Goal: Task Accomplishment & Management: Use online tool/utility

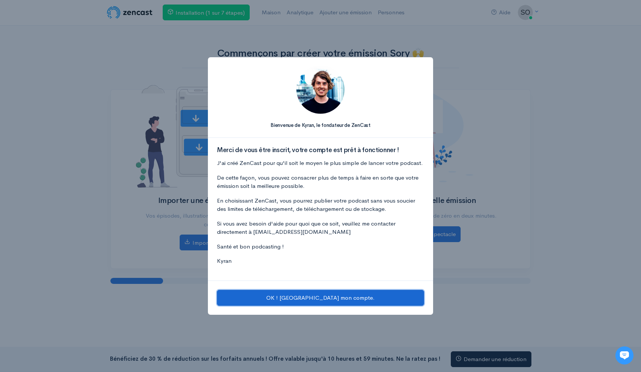
click at [313, 296] on font "OK ! [GEOGRAPHIC_DATA] mon compte." at bounding box center [320, 297] width 108 height 7
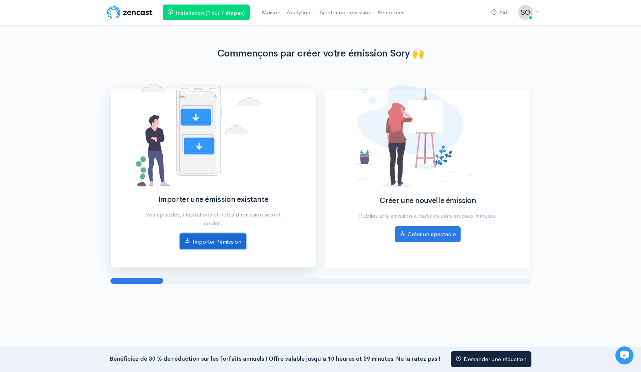
click at [241, 239] on font "Importer l'émission" at bounding box center [216, 241] width 49 height 7
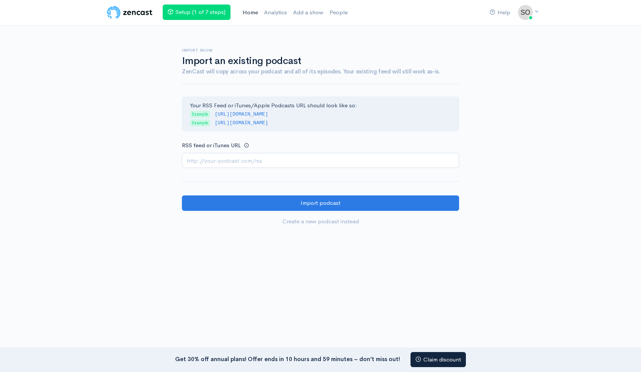
click at [249, 16] on link "Home" at bounding box center [249, 13] width 21 height 16
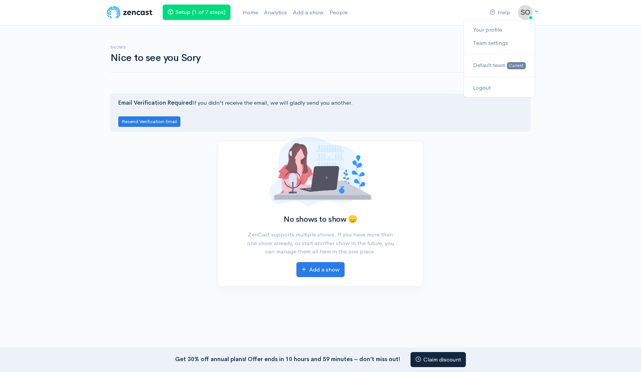
click at [532, 12] on img at bounding box center [525, 12] width 15 height 15
